Goal: Task Accomplishment & Management: Use online tool/utility

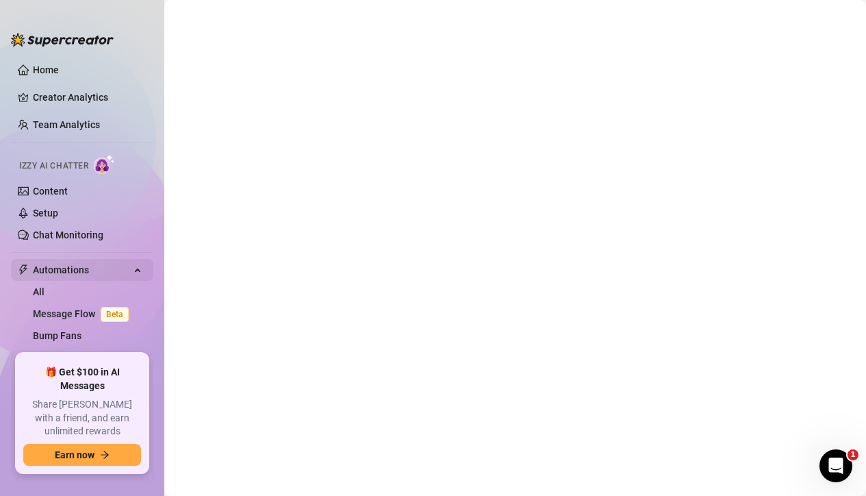
click at [95, 264] on span "Automations" at bounding box center [81, 270] width 97 height 22
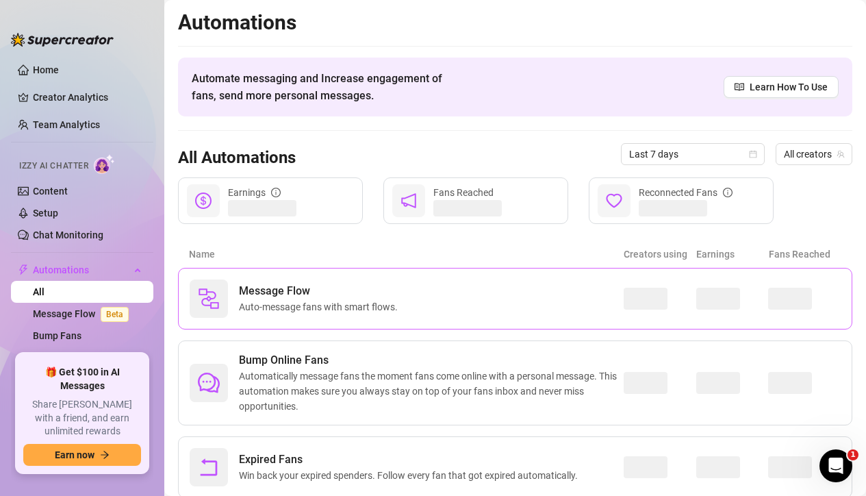
click at [598, 281] on div "Message Flow Auto-message fans with smart flows." at bounding box center [407, 298] width 434 height 38
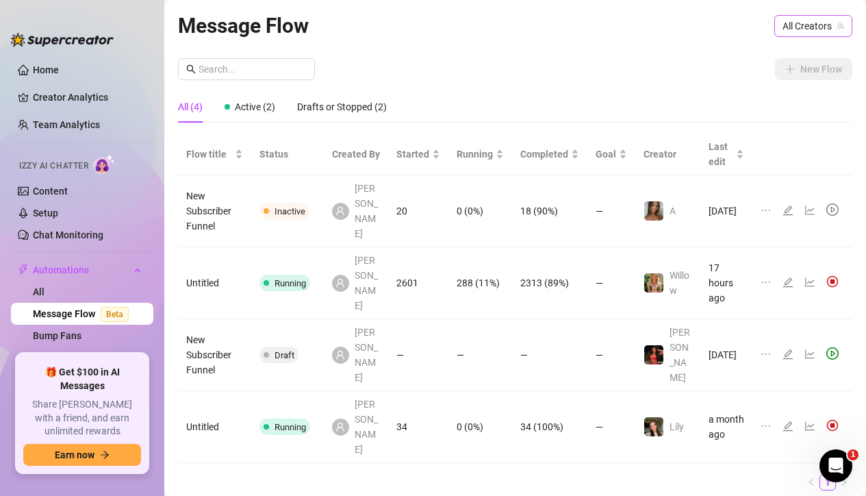
click at [839, 26] on icon "team" at bounding box center [841, 26] width 8 height 8
click at [814, 22] on span "All Creators" at bounding box center [814, 26] width 62 height 21
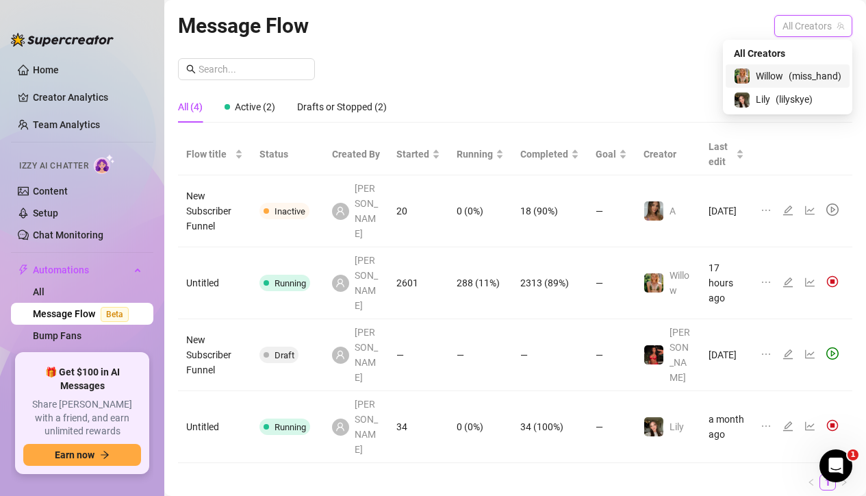
click at [789, 75] on span "( miss_hand )" at bounding box center [815, 75] width 53 height 15
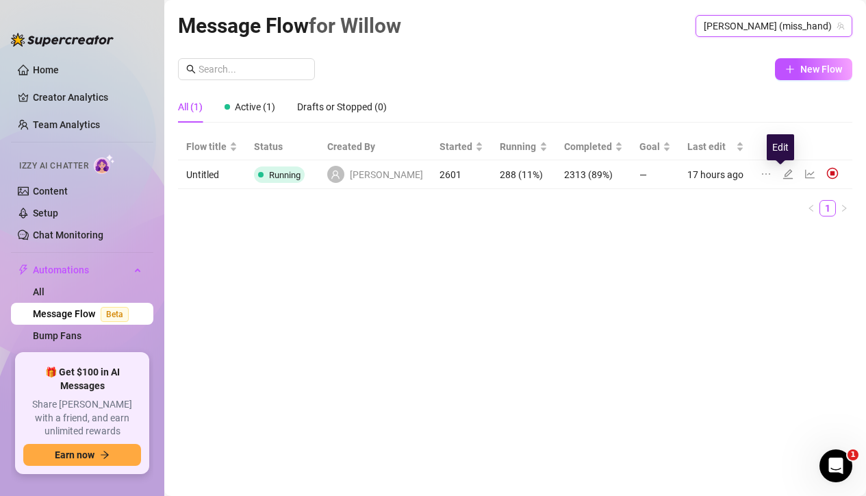
click at [783, 172] on icon "edit" at bounding box center [788, 173] width 10 height 10
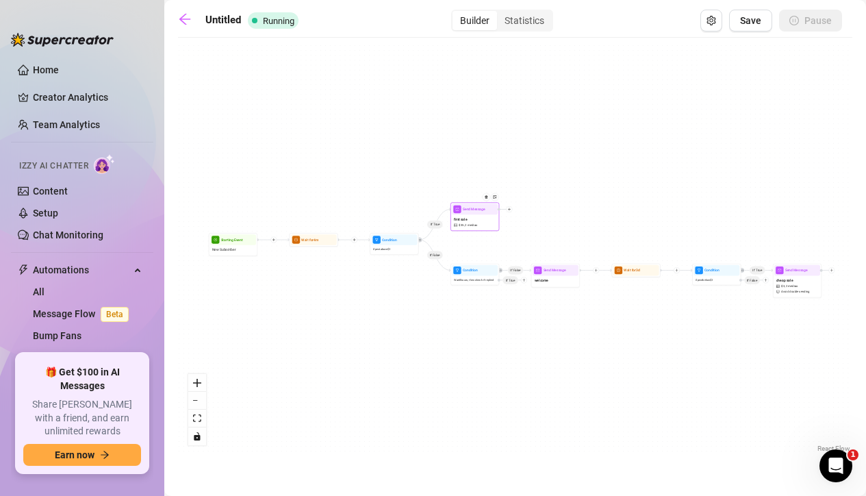
click at [487, 225] on div "first sale $ 35 , 2 medias" at bounding box center [475, 221] width 46 height 15
type textarea "did you like what you saw [PERSON_NAME]?🤭 i can do better if you're ready😏"
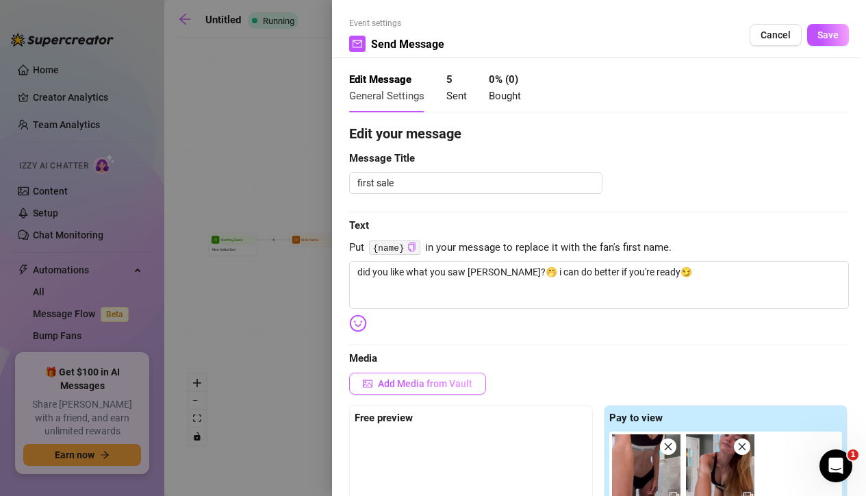
click at [411, 387] on span "Add Media from Vault" at bounding box center [425, 383] width 94 height 11
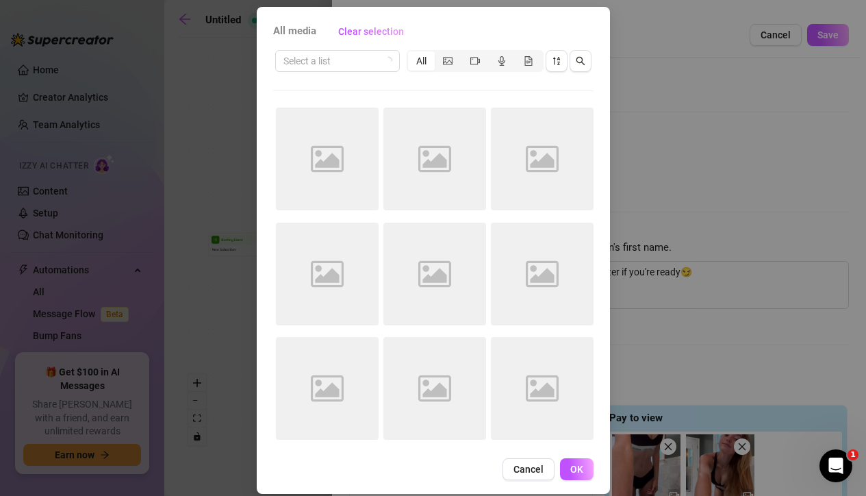
scroll to position [59, 0]
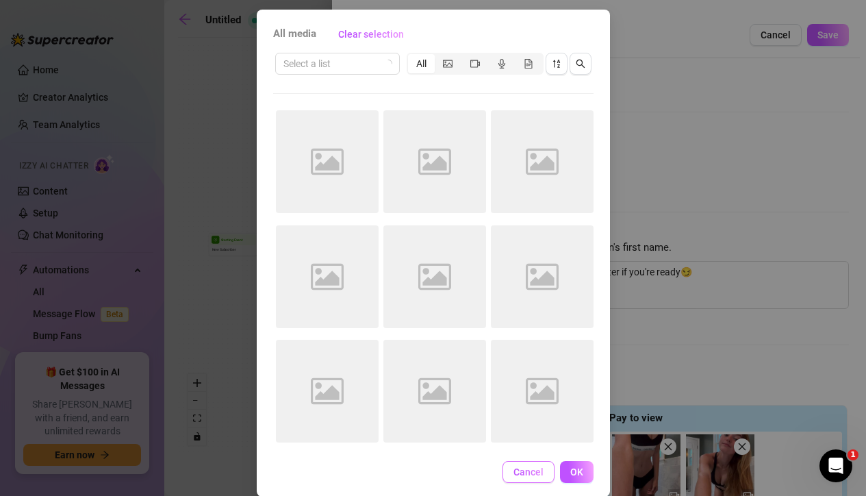
click at [523, 479] on button "Cancel" at bounding box center [529, 472] width 52 height 22
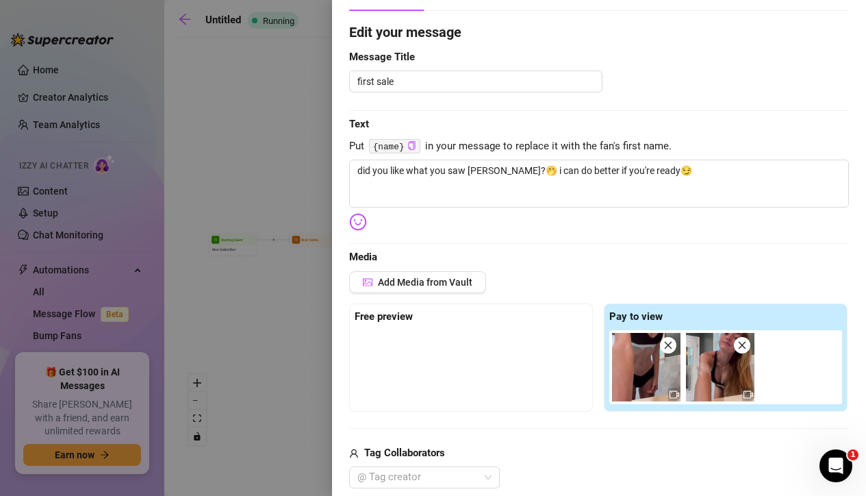
scroll to position [103, 0]
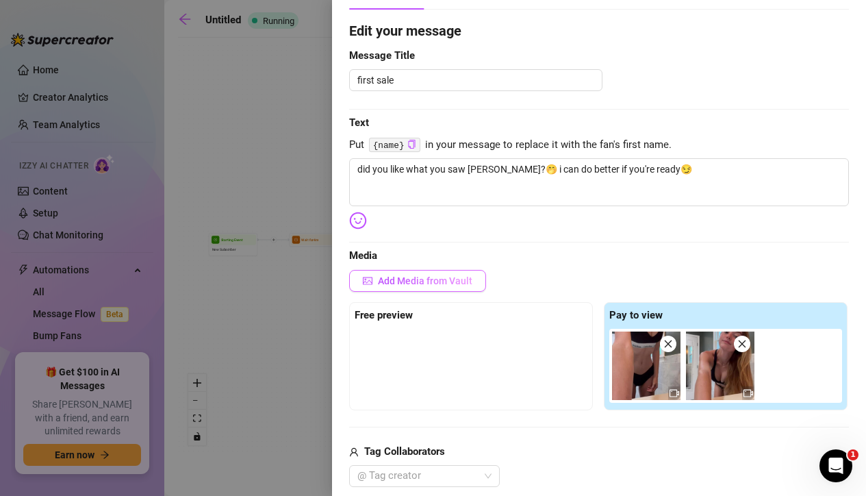
click at [410, 280] on span "Add Media from Vault" at bounding box center [425, 280] width 94 height 11
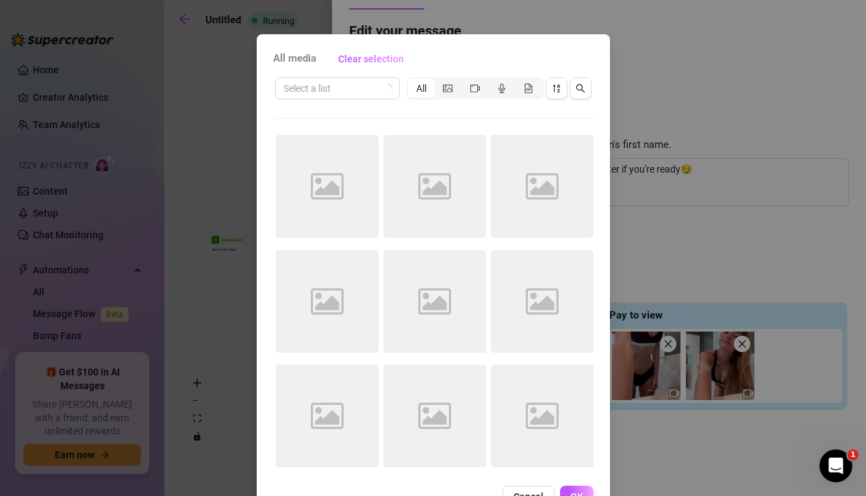
scroll to position [76, 0]
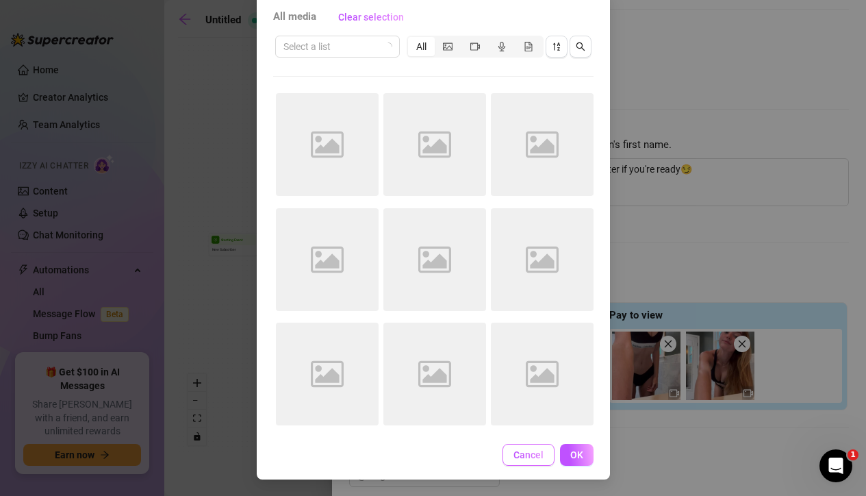
click at [504, 465] on button "Cancel" at bounding box center [529, 455] width 52 height 22
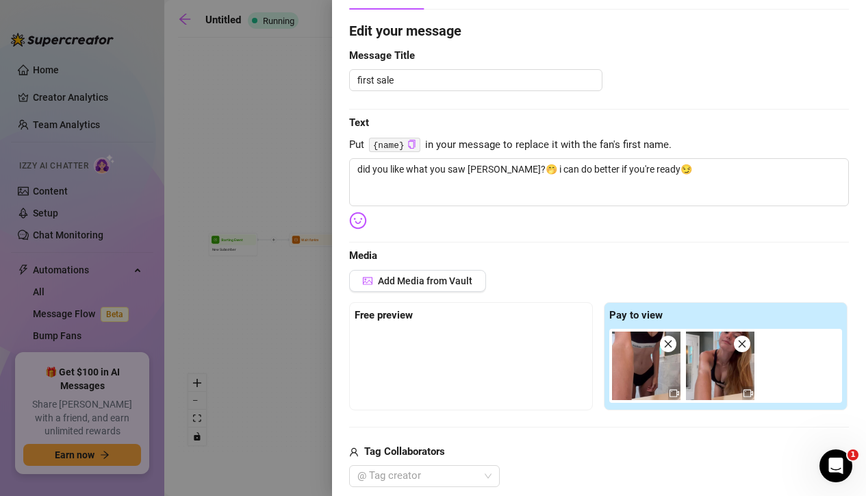
click at [249, 281] on div at bounding box center [433, 248] width 866 height 496
